Goal: Task Accomplishment & Management: Manage account settings

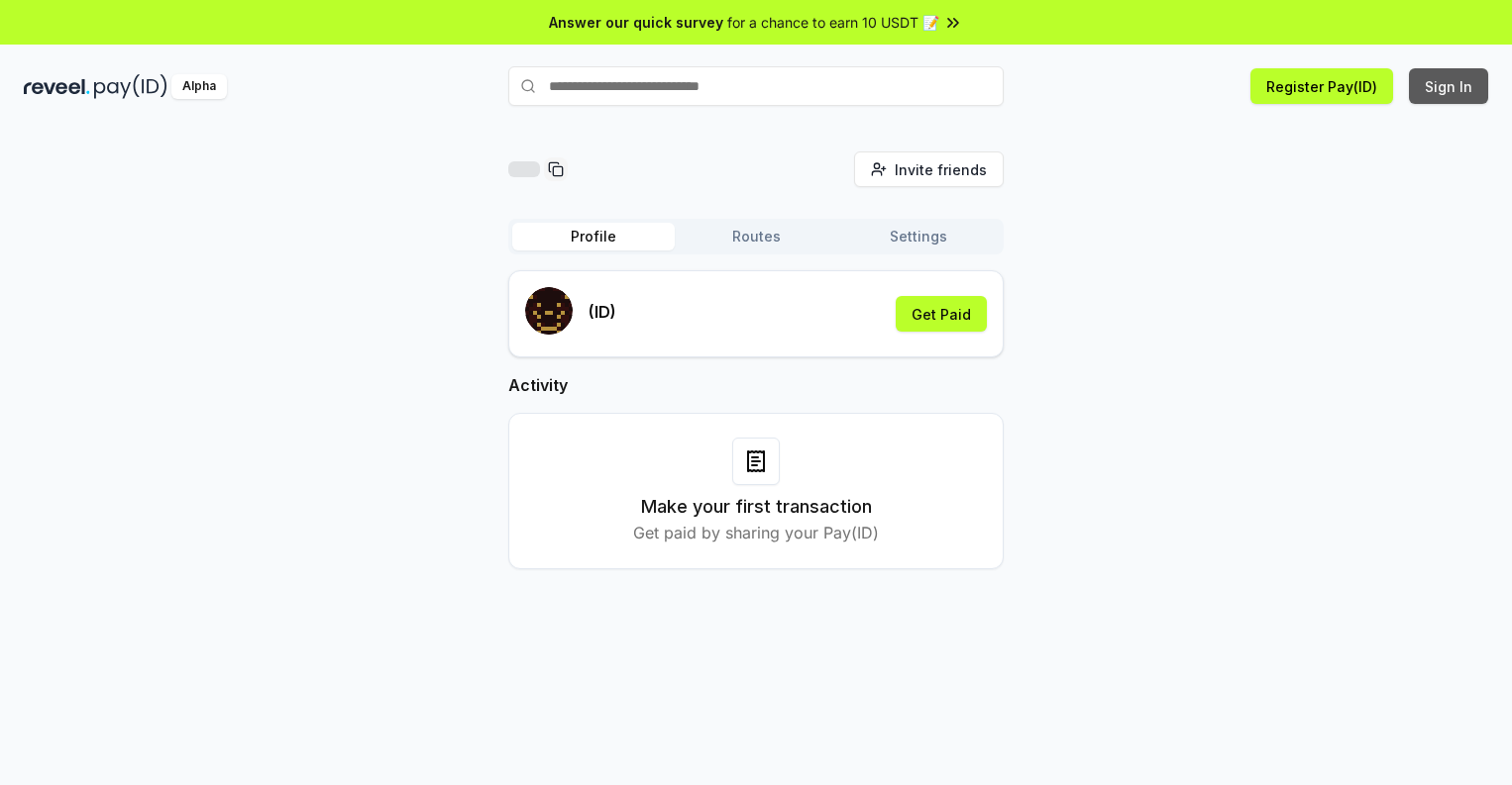
click at [1450, 86] on button "Sign In" at bounding box center [1448, 86] width 79 height 36
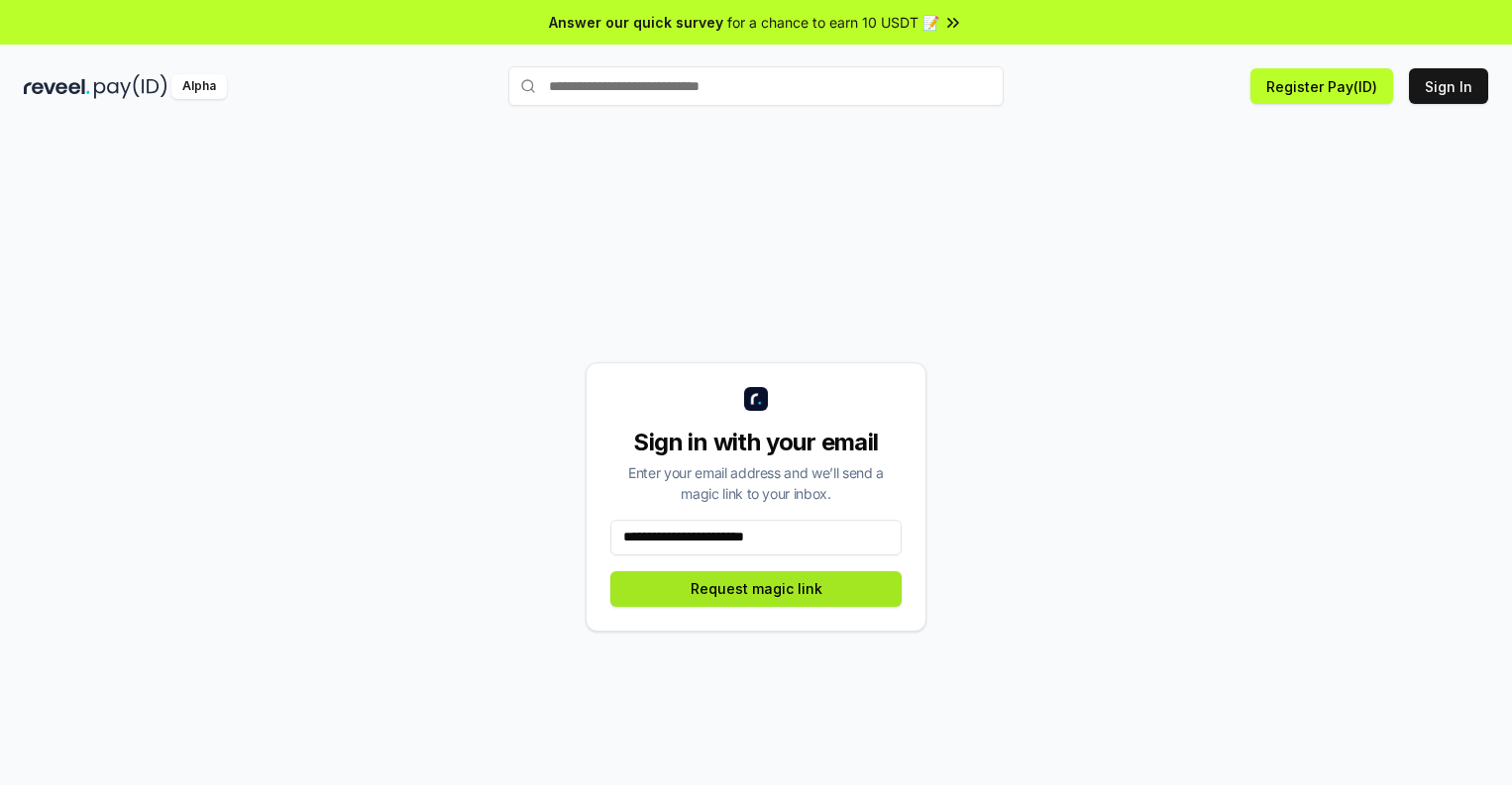
type input "**********"
click at [756, 588] on button "Request magic link" at bounding box center [756, 589] width 292 height 36
